Goal: Find specific page/section: Find specific page/section

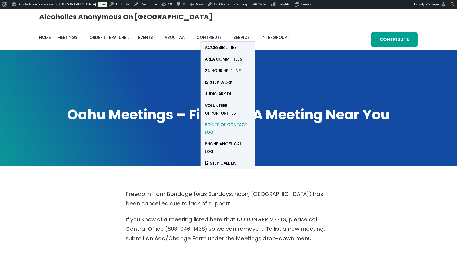
click at [251, 121] on span "Points of Contact Log" at bounding box center [228, 128] width 46 height 15
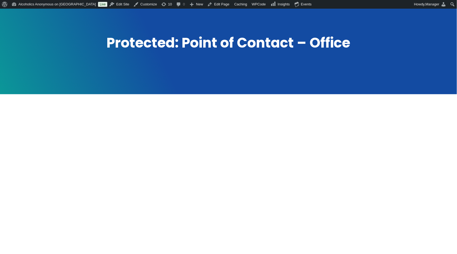
scroll to position [108, 0]
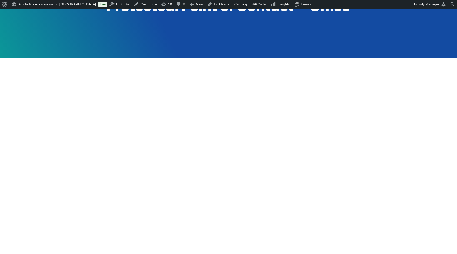
click at [389, 138] on div at bounding box center [229, 176] width 412 height 190
click at [365, 167] on div at bounding box center [229, 176] width 412 height 190
click at [396, 177] on div at bounding box center [229, 176] width 412 height 190
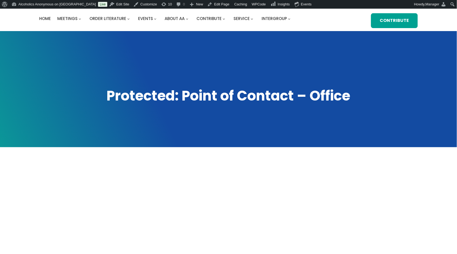
scroll to position [0, 0]
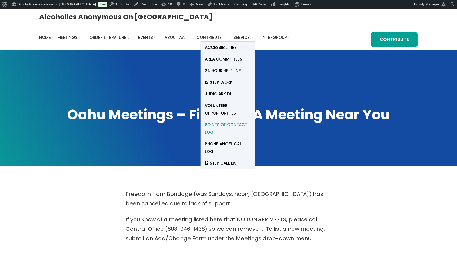
click at [251, 121] on span "Points of Contact Log" at bounding box center [228, 128] width 46 height 15
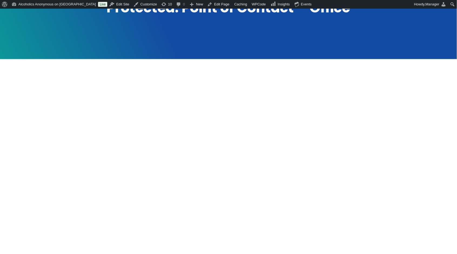
scroll to position [108, 0]
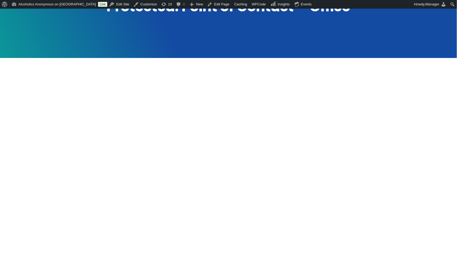
click at [336, 143] on div at bounding box center [229, 176] width 412 height 190
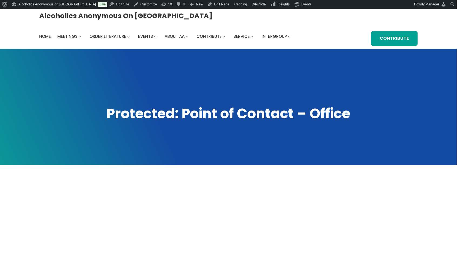
scroll to position [0, 0]
